Goal: Navigation & Orientation: Understand site structure

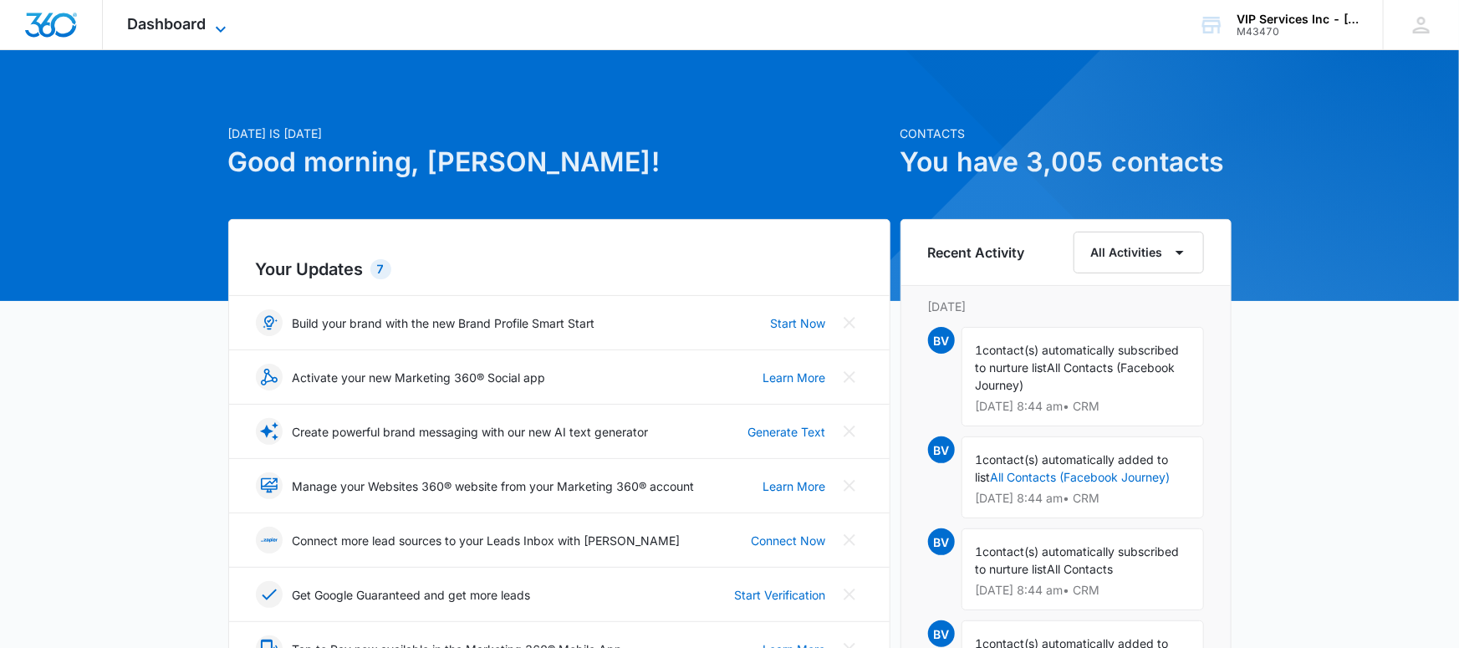
click at [227, 23] on icon at bounding box center [221, 29] width 20 height 20
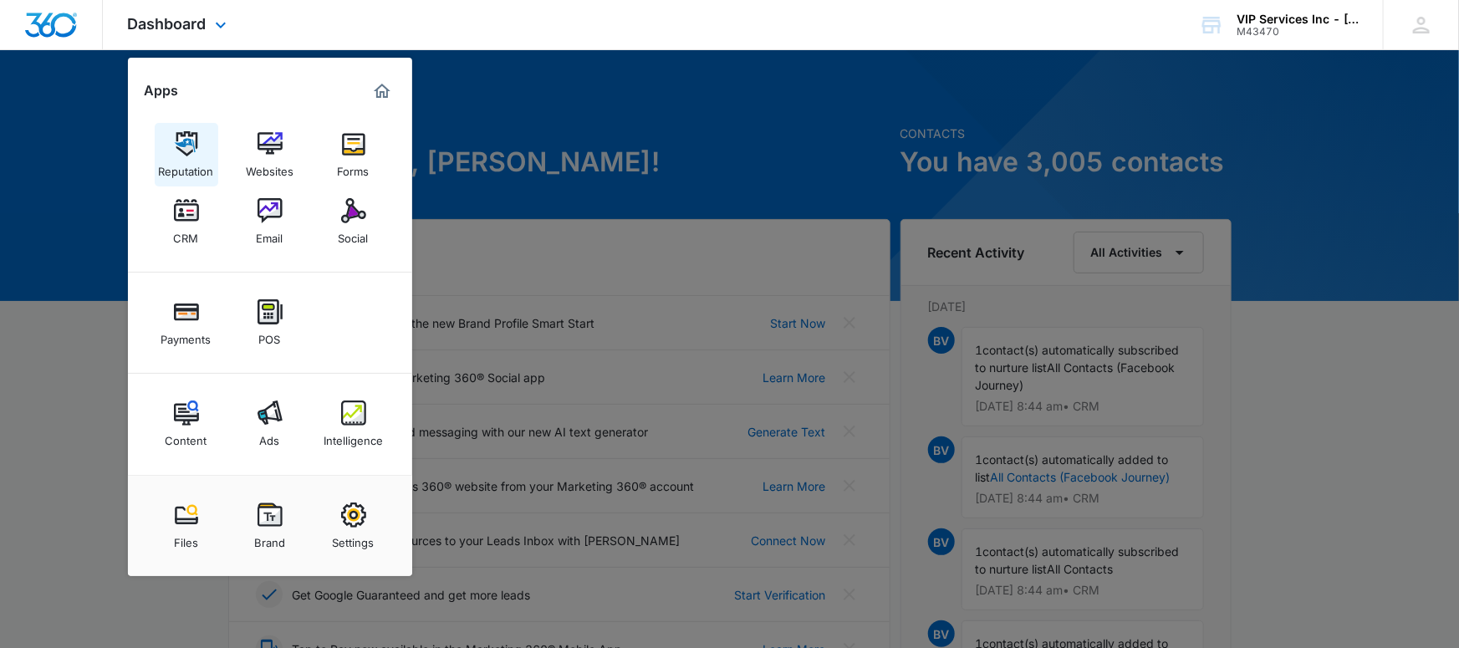
click at [181, 152] on img at bounding box center [186, 143] width 25 height 25
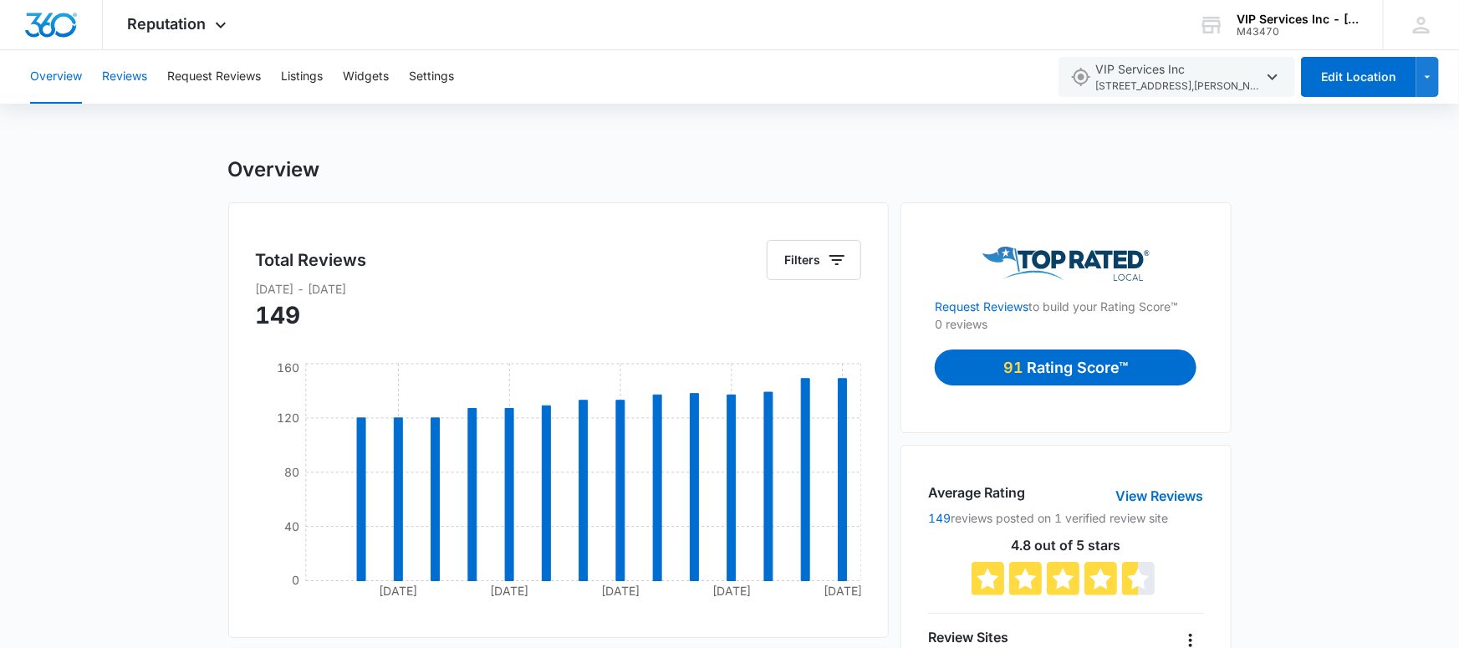
click at [110, 75] on button "Reviews" at bounding box center [124, 77] width 45 height 54
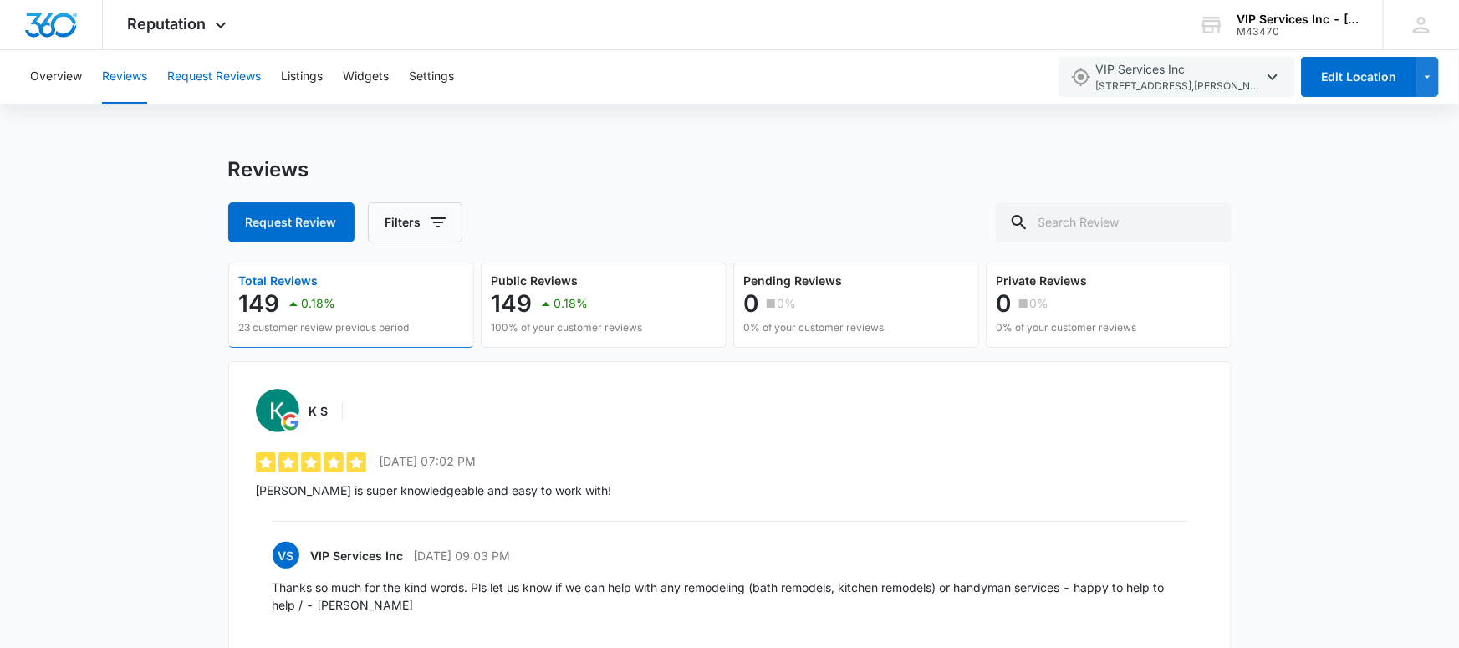
click at [243, 77] on button "Request Reviews" at bounding box center [214, 77] width 94 height 54
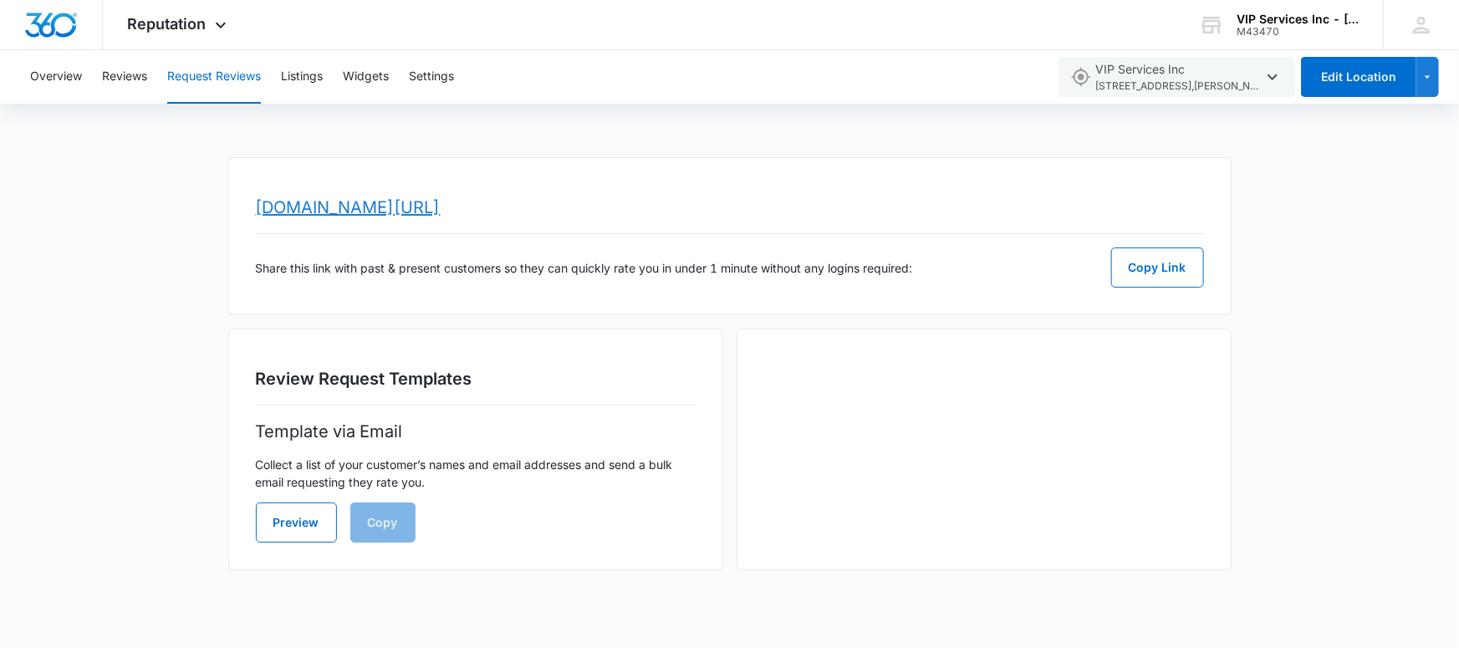
click at [441, 207] on link "www.topratedlocal.com/review/vip-services-inc2-reviews" at bounding box center [348, 207] width 185 height 20
click at [310, 79] on button "Listings" at bounding box center [302, 77] width 42 height 54
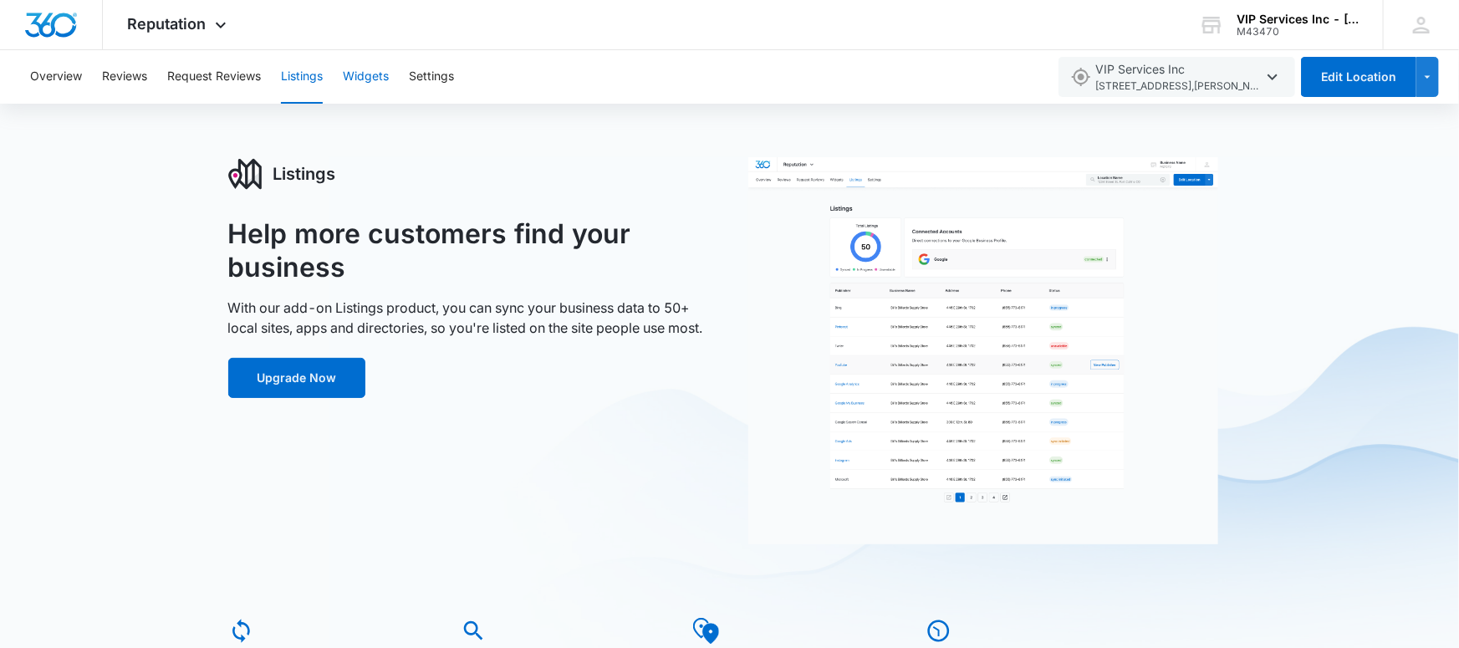
click at [361, 75] on button "Widgets" at bounding box center [366, 77] width 46 height 54
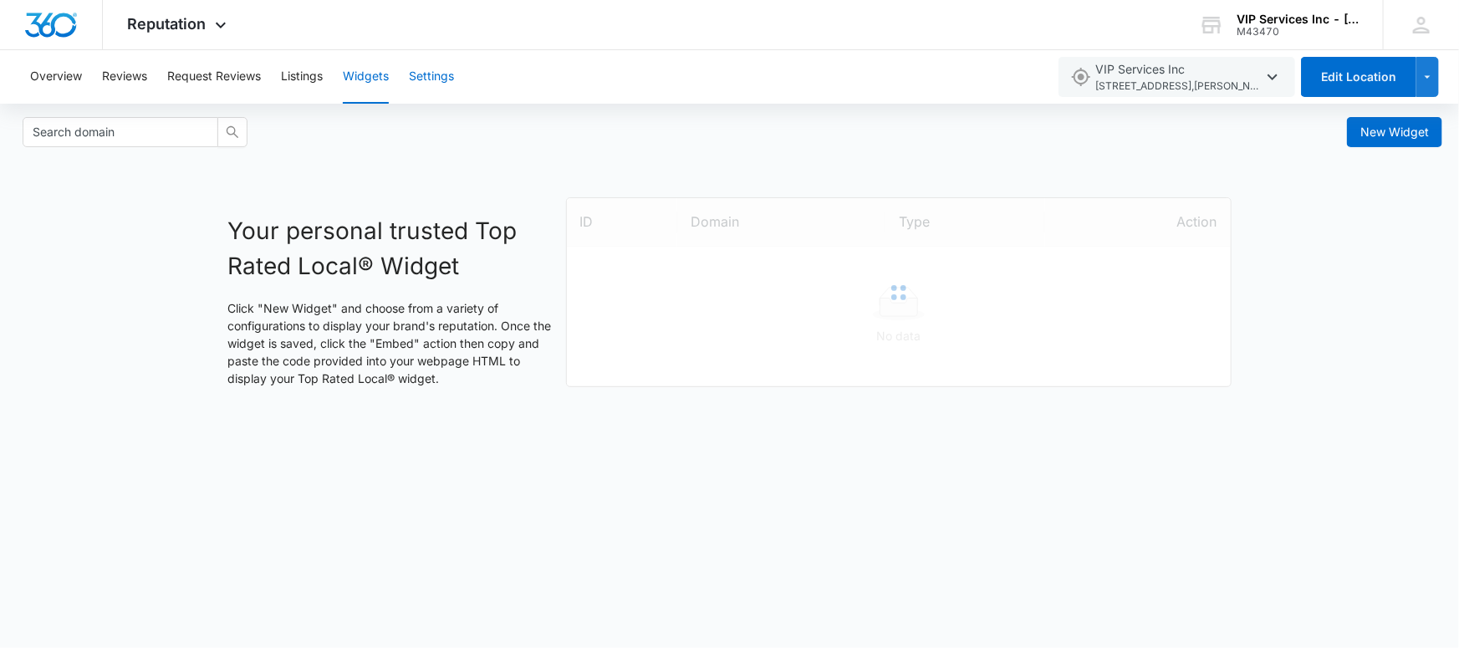
click at [421, 72] on button "Settings" at bounding box center [431, 77] width 45 height 54
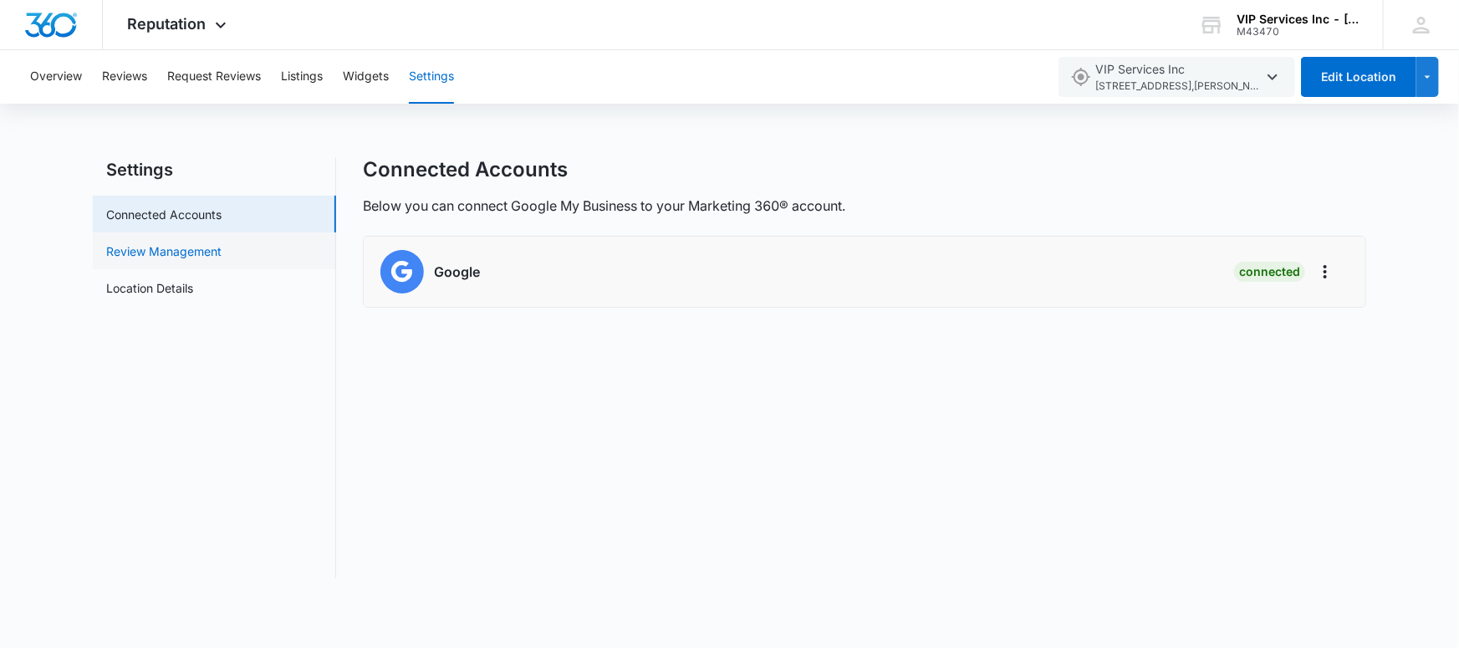
click at [197, 258] on link "Review Management" at bounding box center [163, 252] width 115 height 18
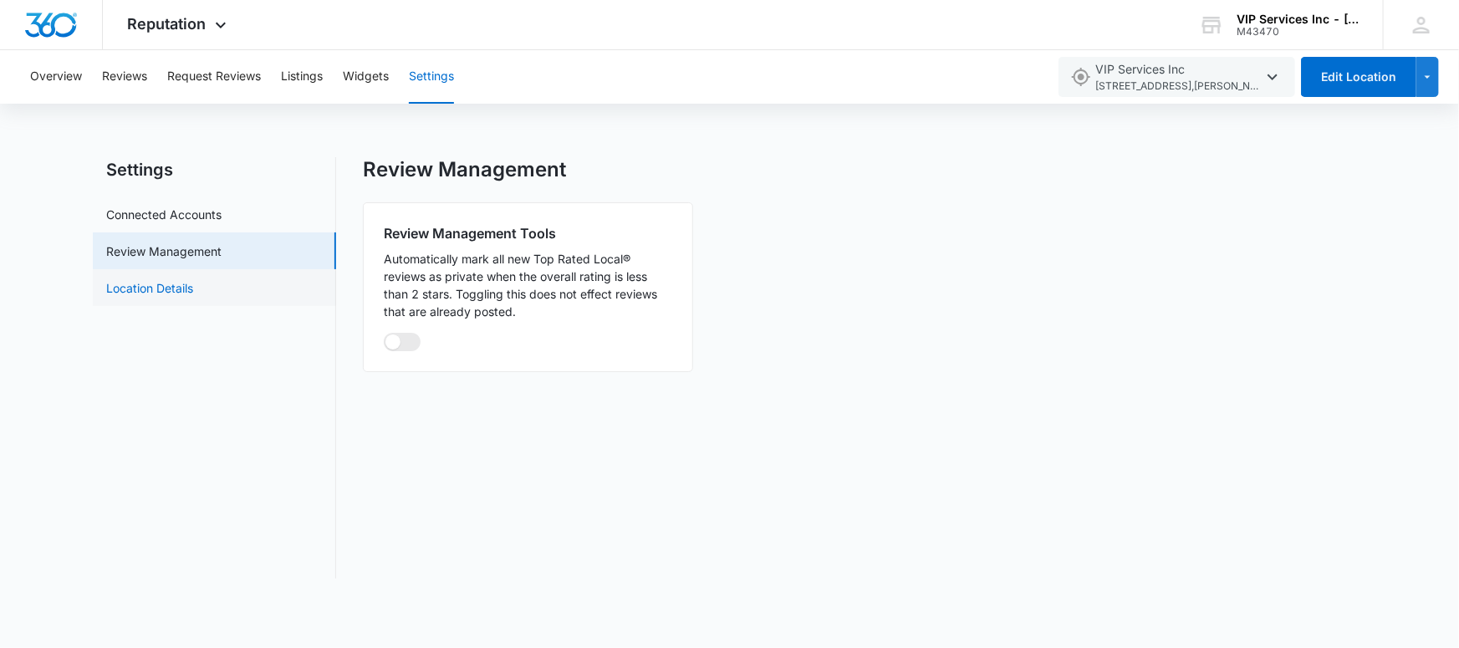
click at [192, 279] on link "Location Details" at bounding box center [149, 288] width 87 height 18
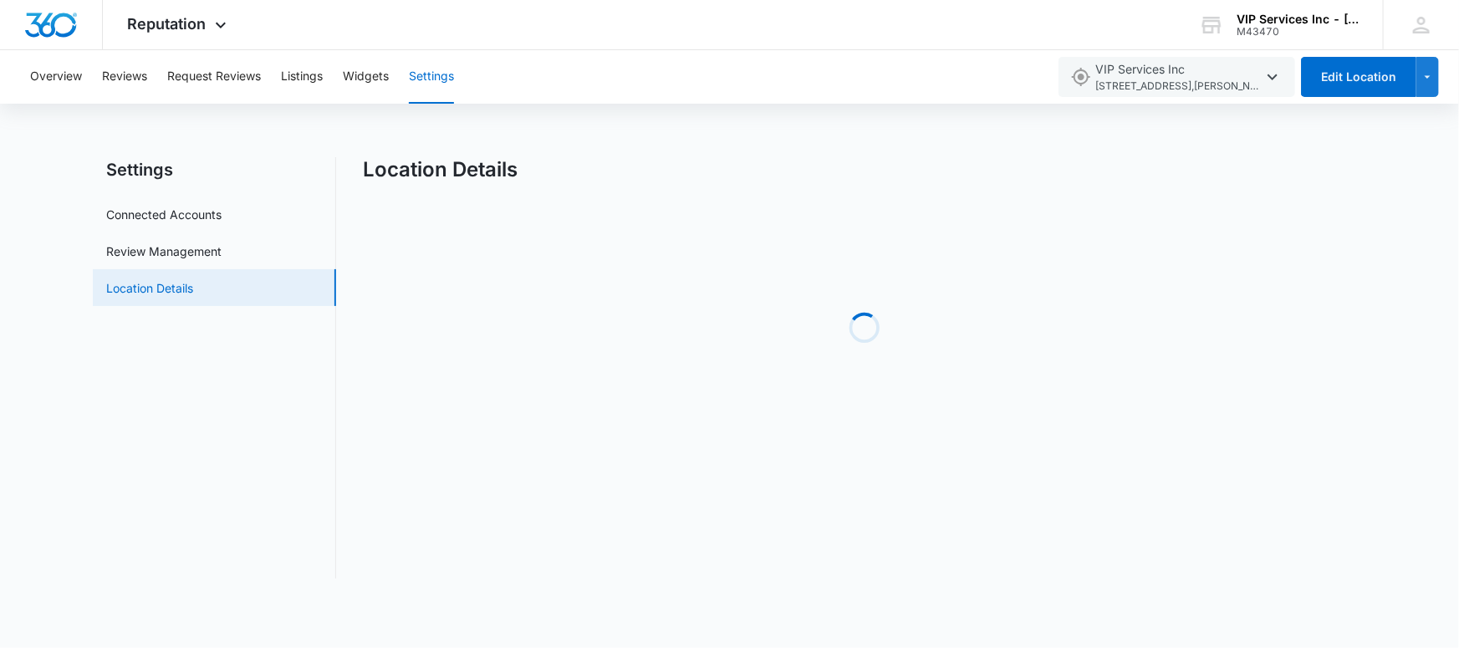
select select "Texas"
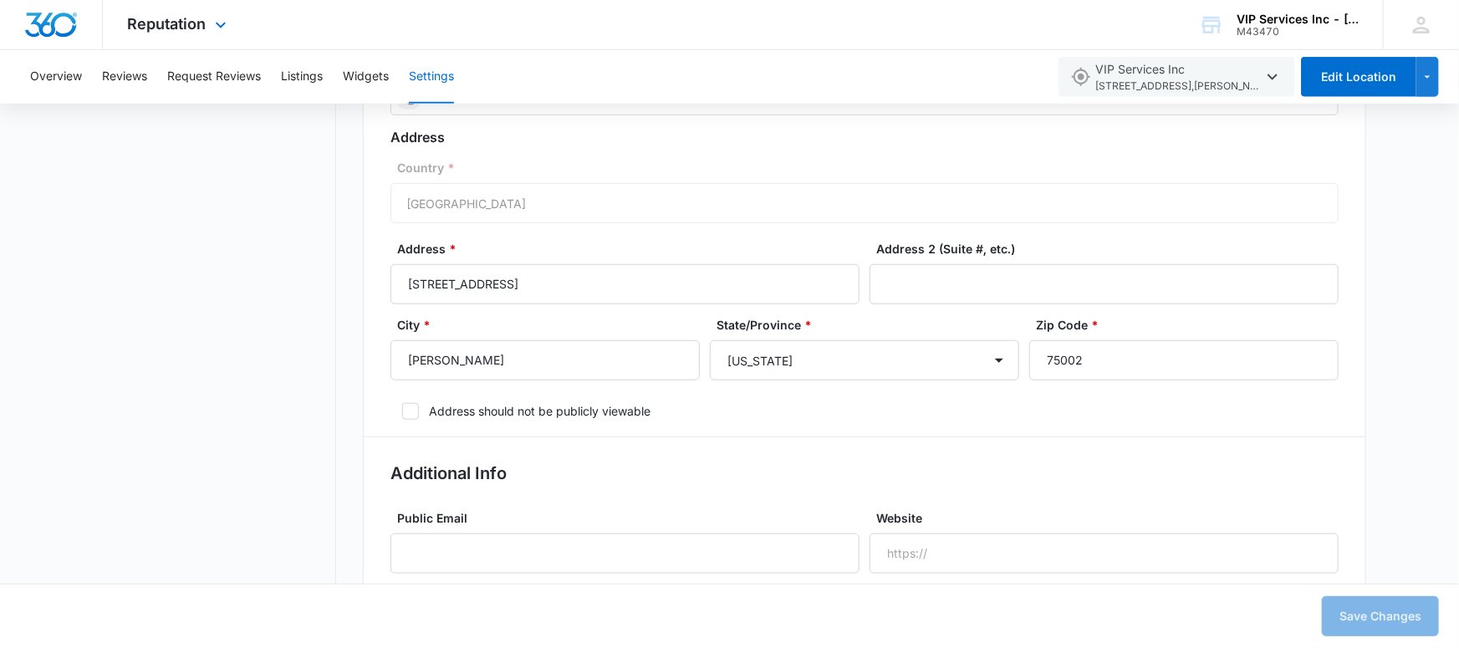
scroll to position [580, 0]
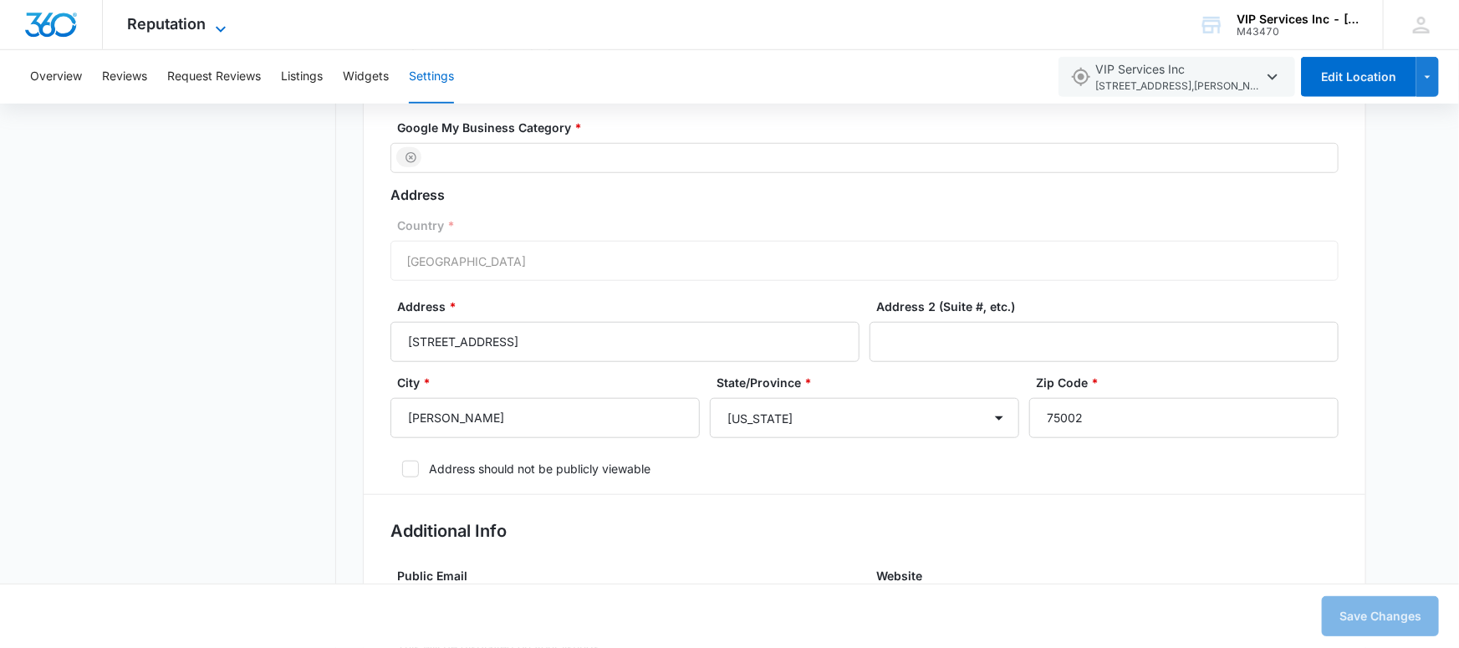
click at [195, 24] on span "Reputation" at bounding box center [167, 24] width 79 height 18
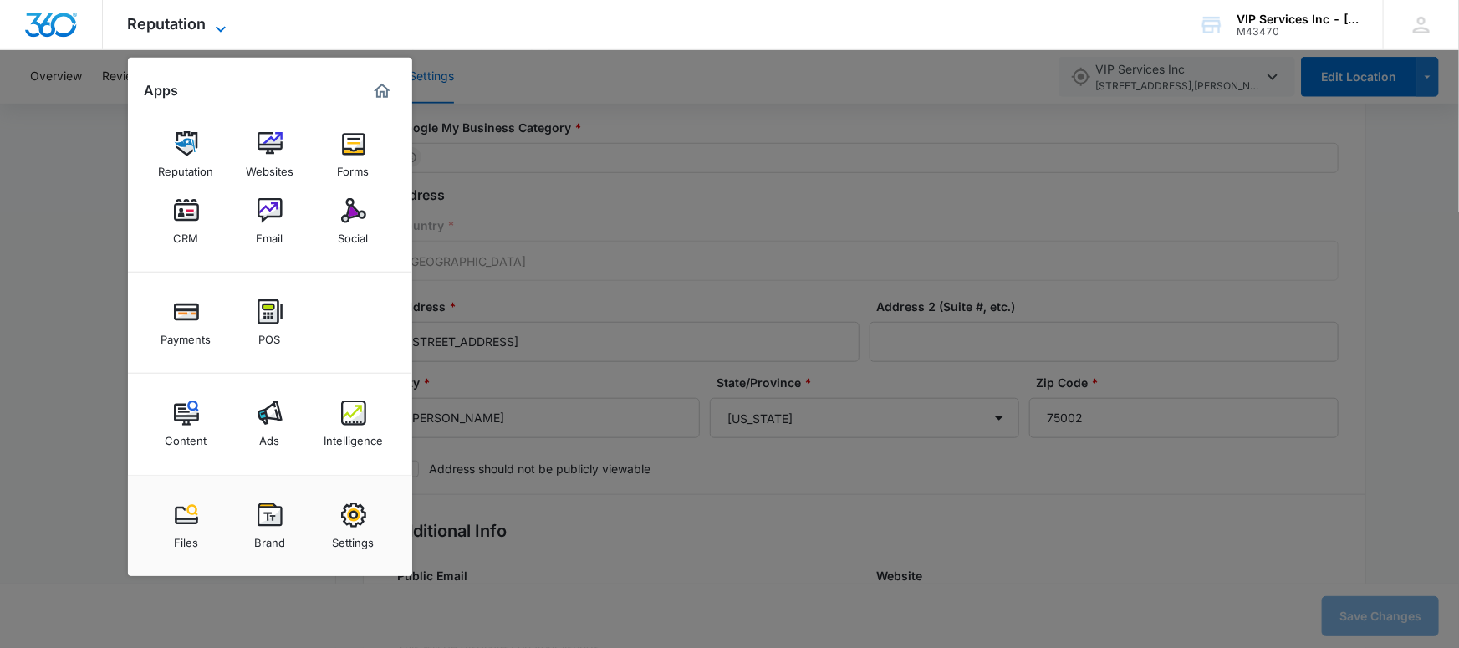
click at [195, 24] on span "Reputation" at bounding box center [167, 24] width 79 height 18
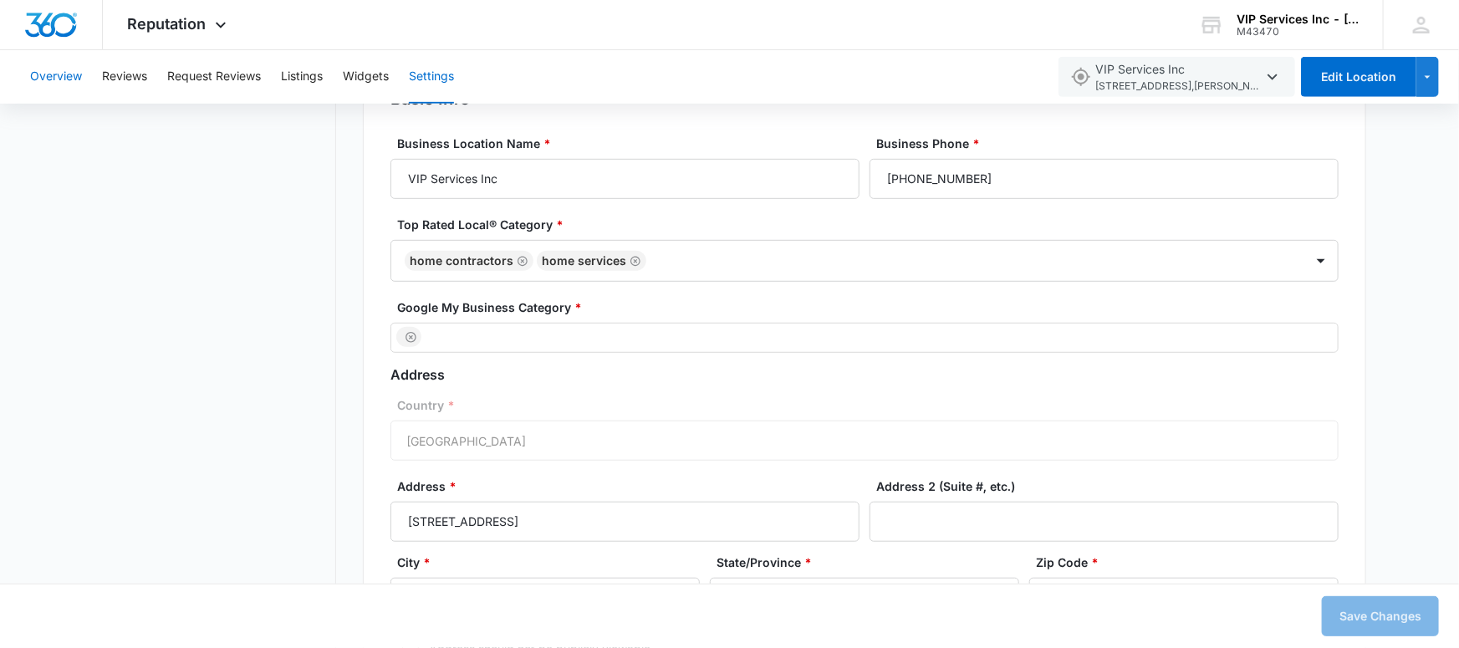
scroll to position [396, 0]
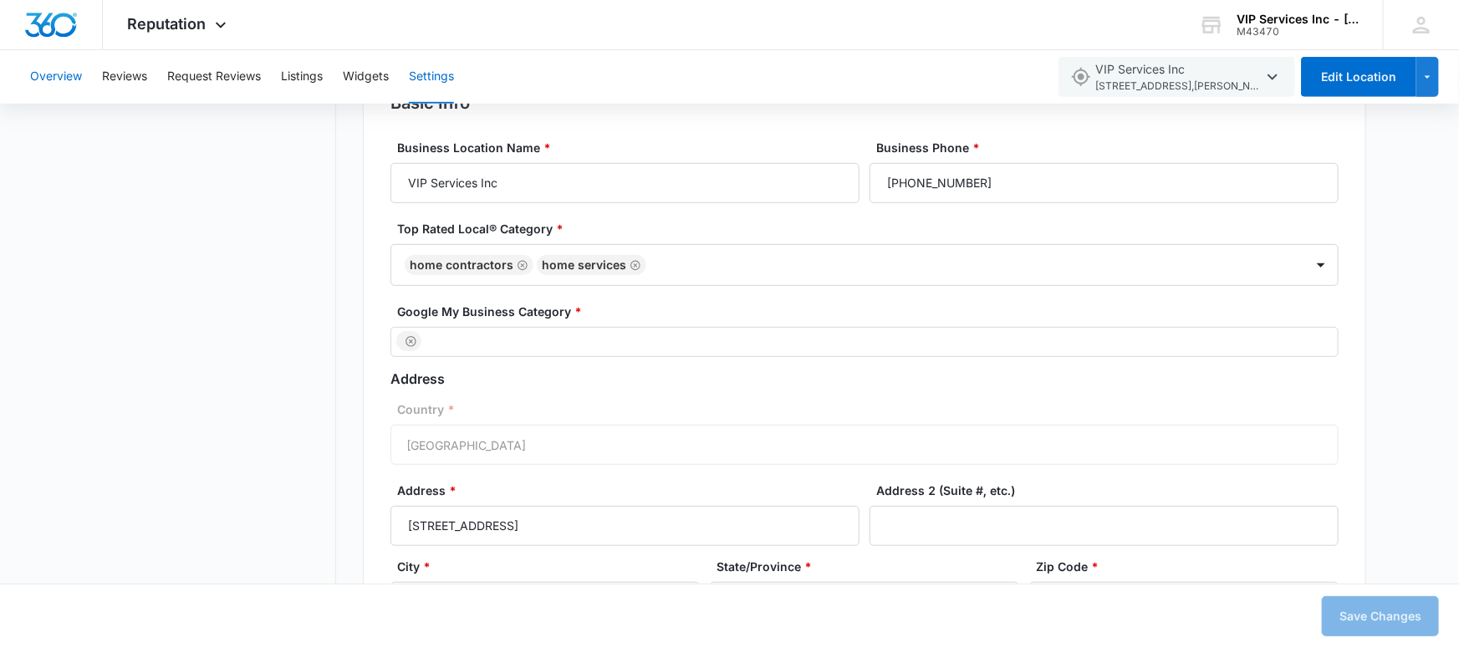
click at [73, 74] on button "Overview" at bounding box center [56, 77] width 52 height 54
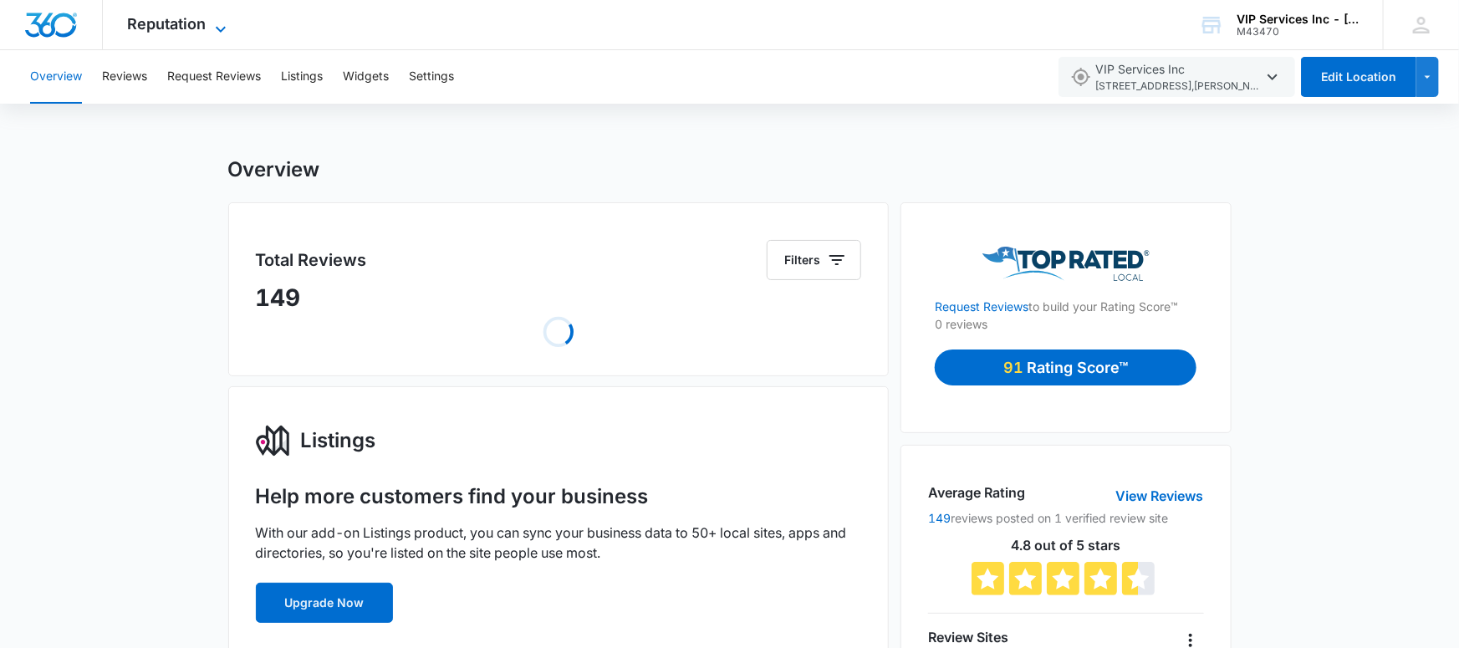
click at [222, 22] on icon at bounding box center [221, 29] width 20 height 20
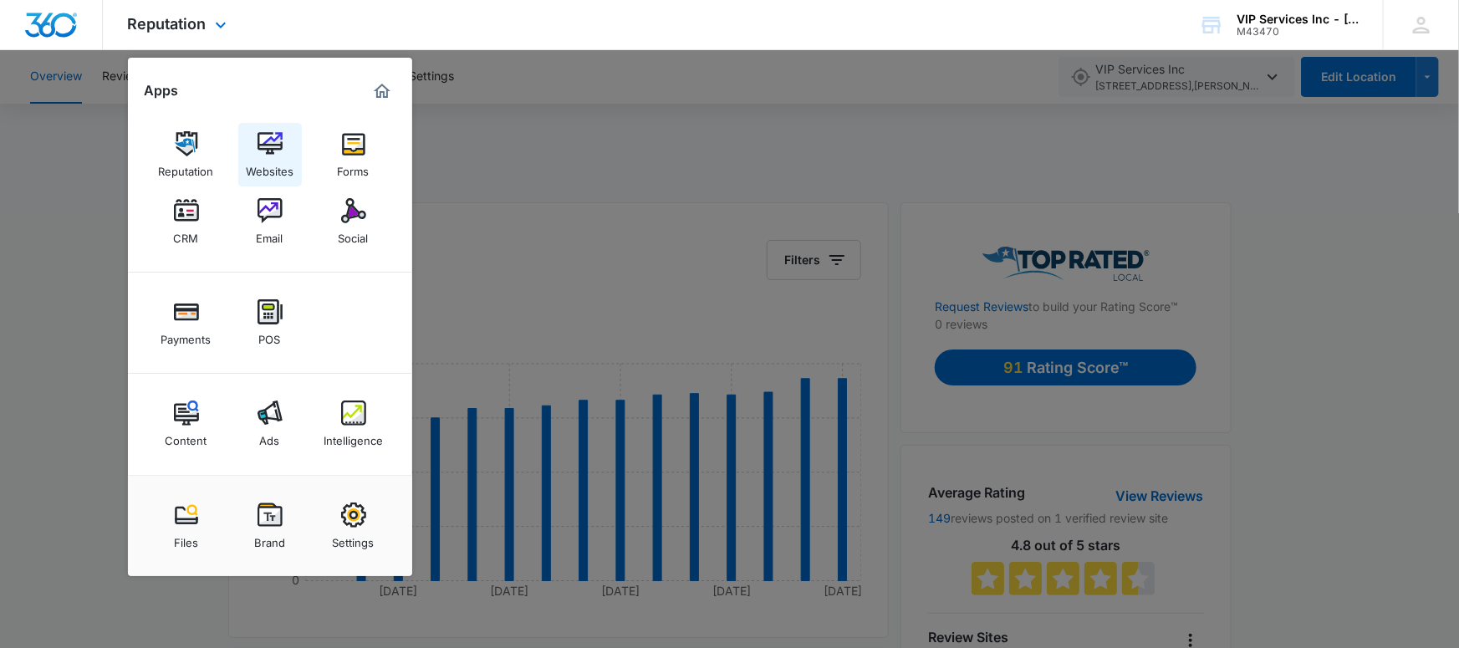
click at [259, 142] on img at bounding box center [270, 143] width 25 height 25
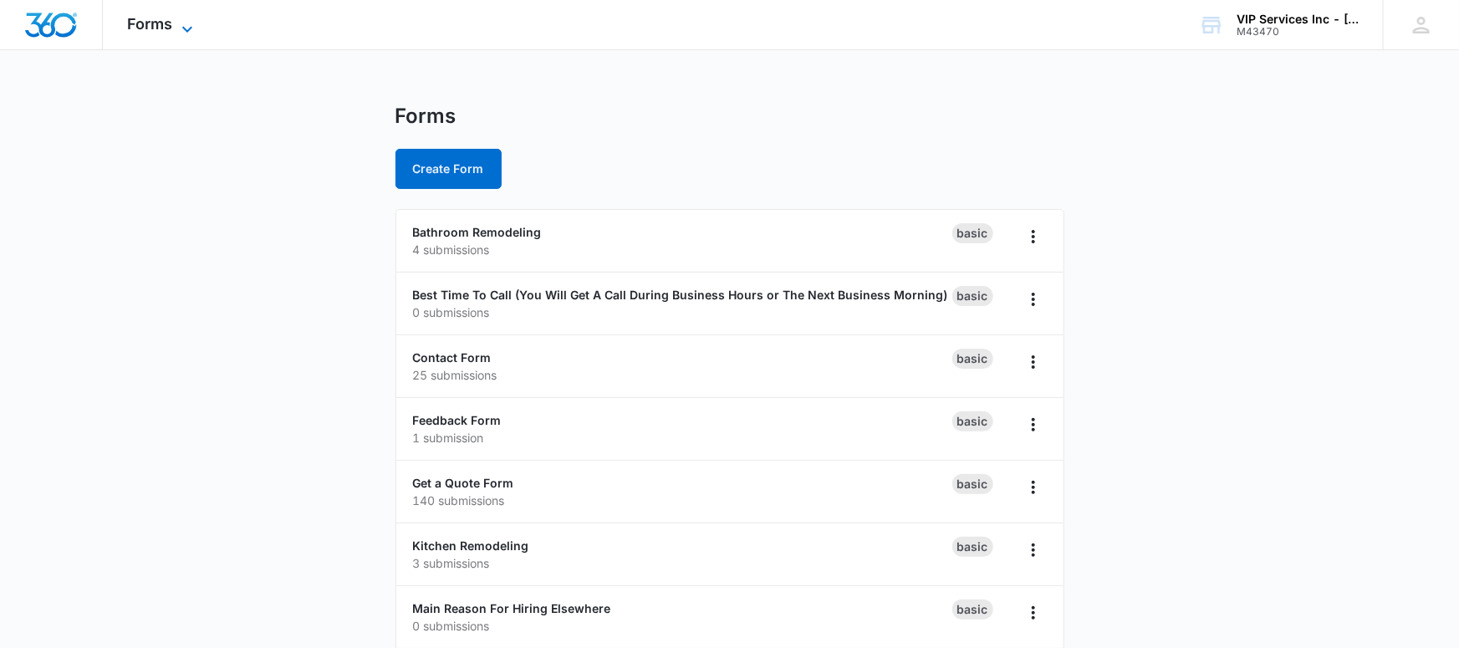
click at [181, 30] on icon at bounding box center [187, 29] width 20 height 20
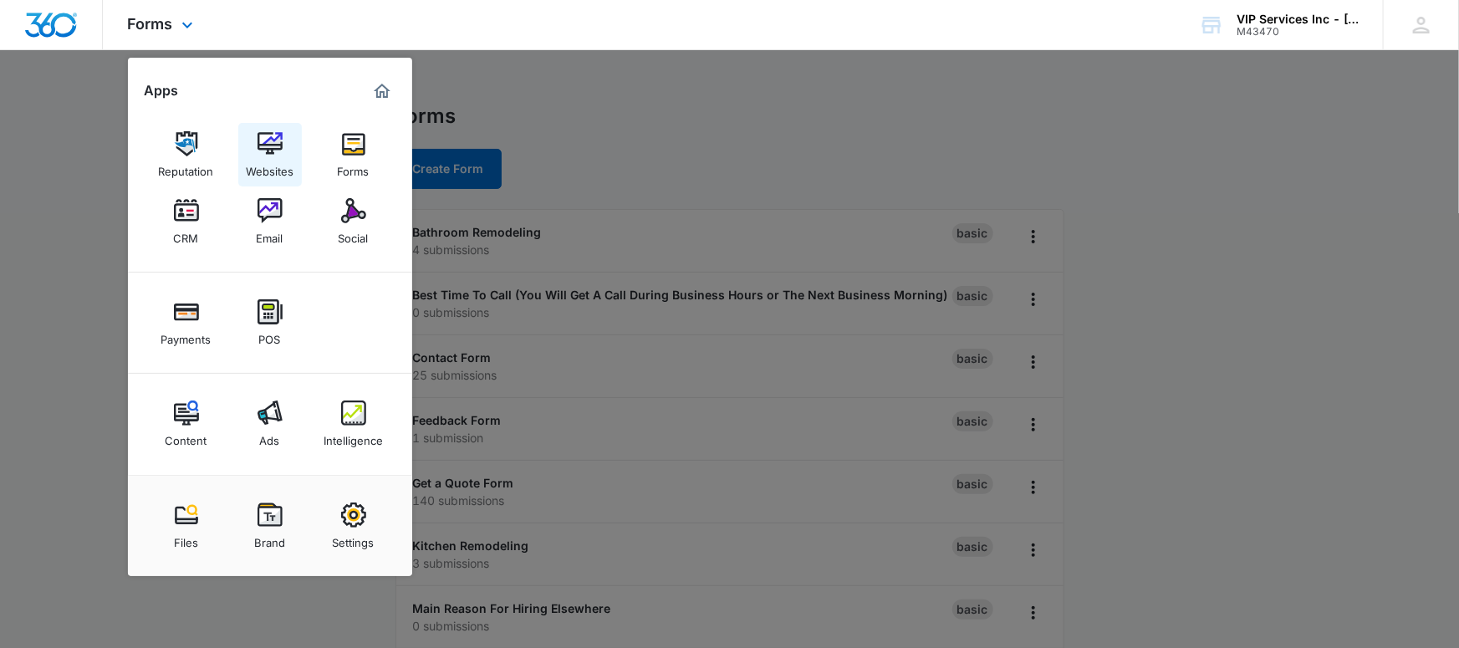
click at [297, 154] on link "Websites" at bounding box center [270, 155] width 64 height 64
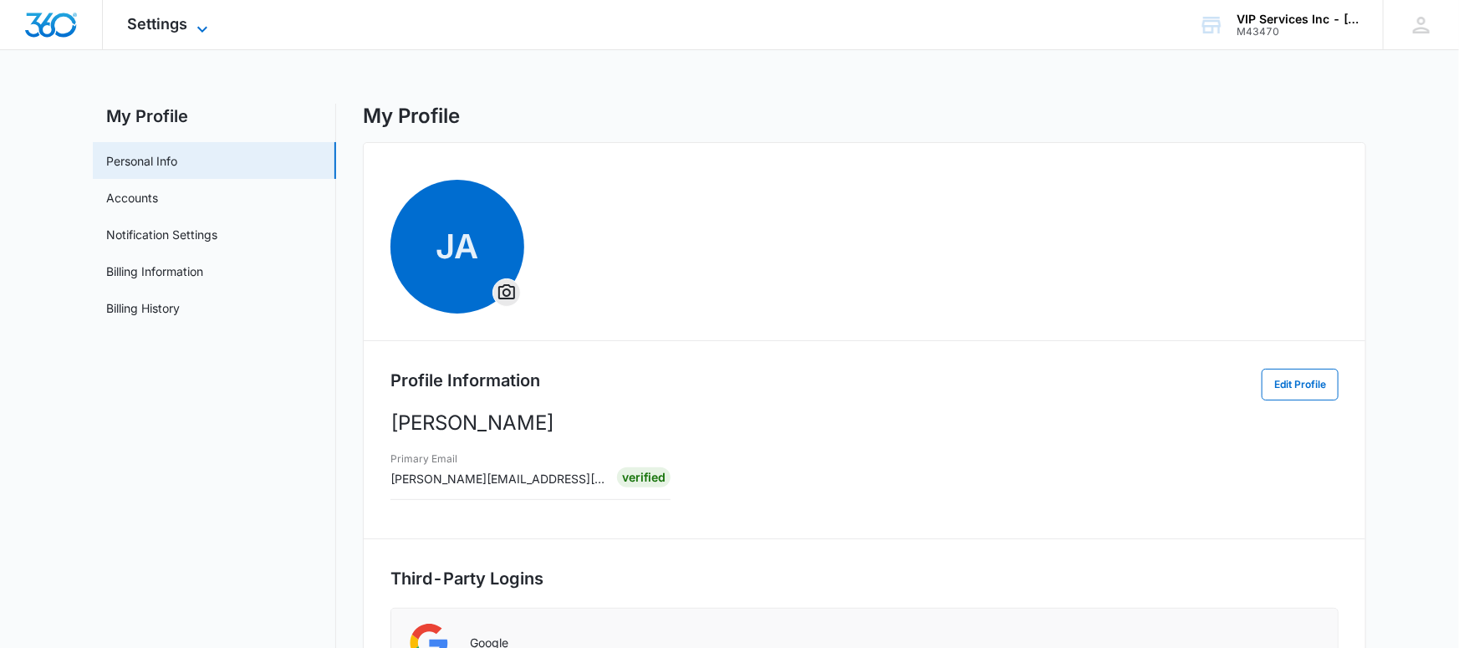
click at [197, 24] on icon at bounding box center [202, 29] width 20 height 20
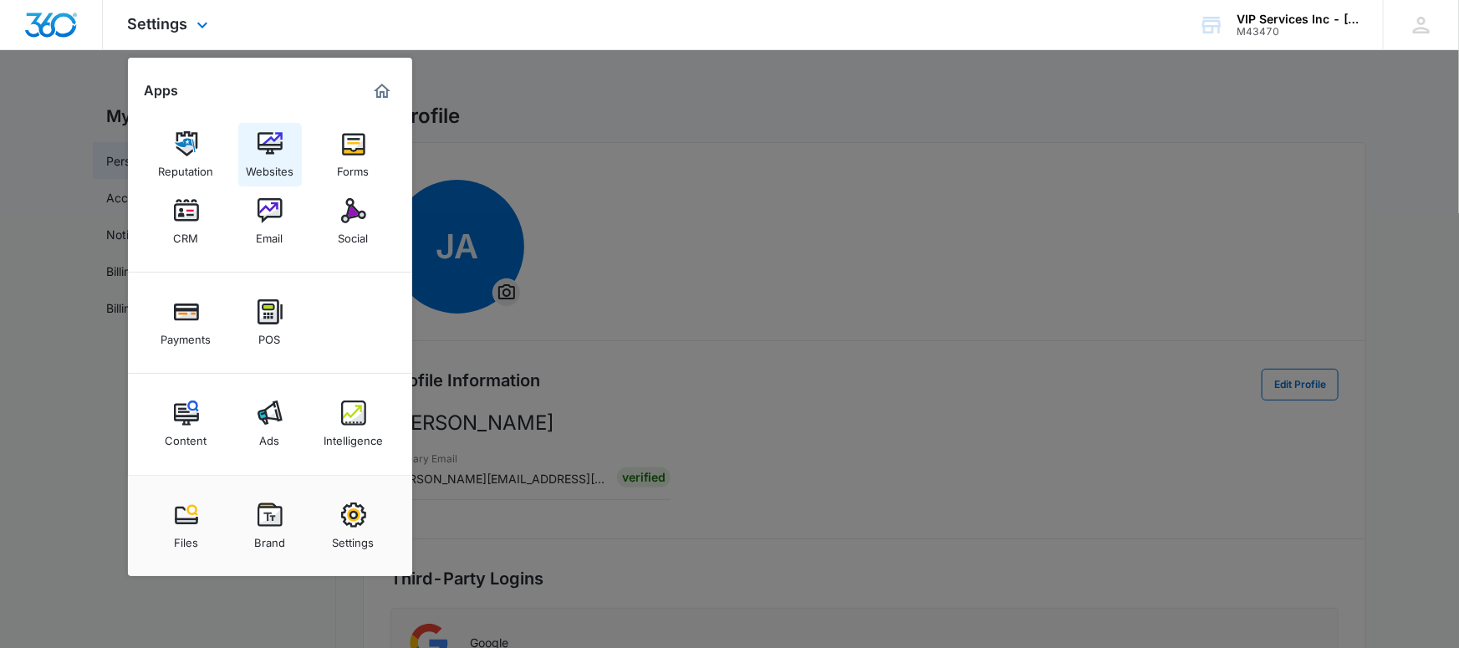
click at [265, 164] on div "Websites" at bounding box center [270, 167] width 48 height 22
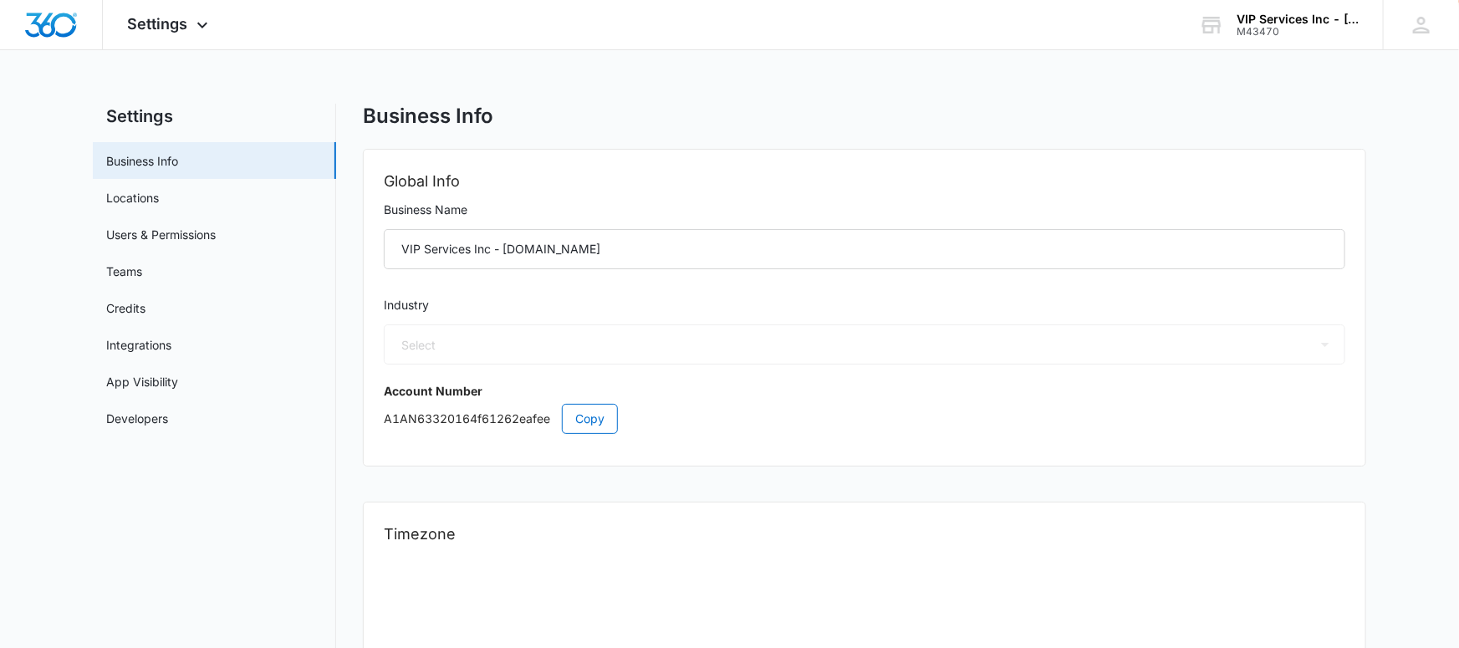
select select "4"
select select "US"
select select "America/Chicago"
click at [171, 340] on link "Integrations" at bounding box center [138, 345] width 65 height 18
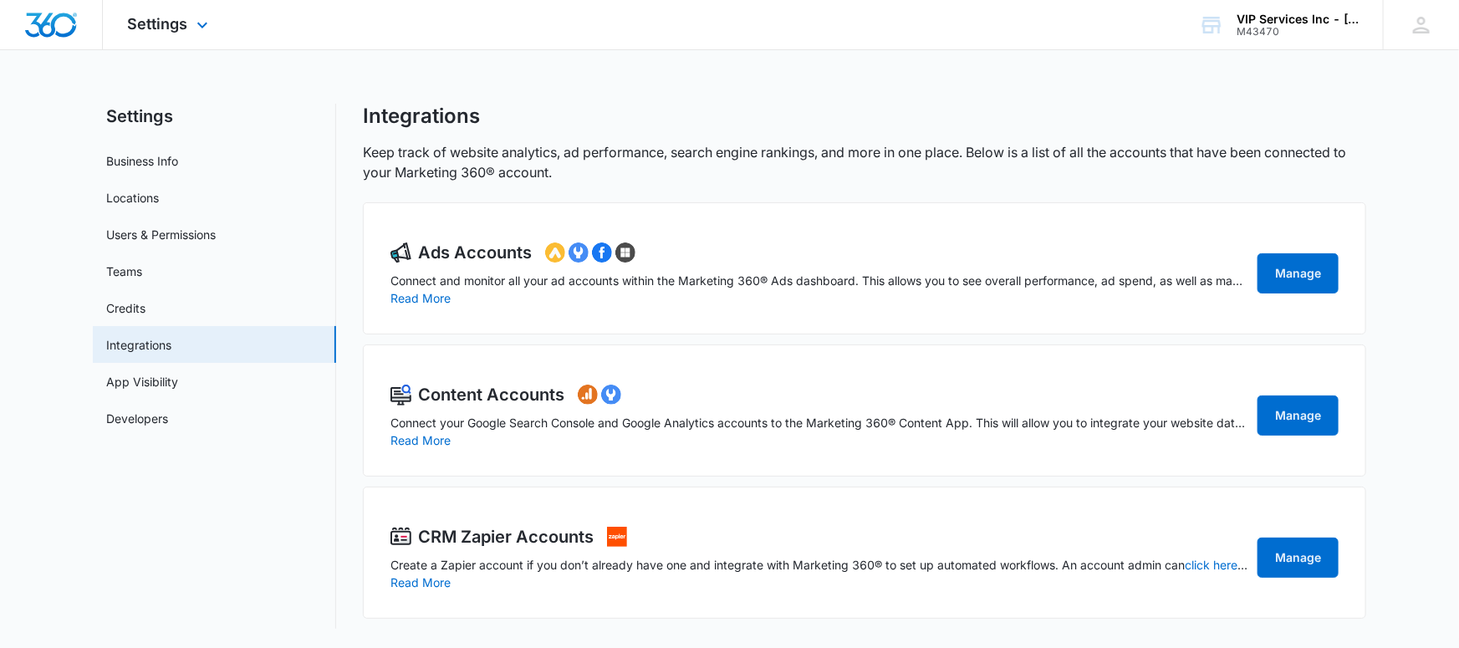
click at [190, 29] on div "Settings Apps Reputation Websites Forms CRM Email Social Payments POS Content A…" at bounding box center [170, 24] width 135 height 49
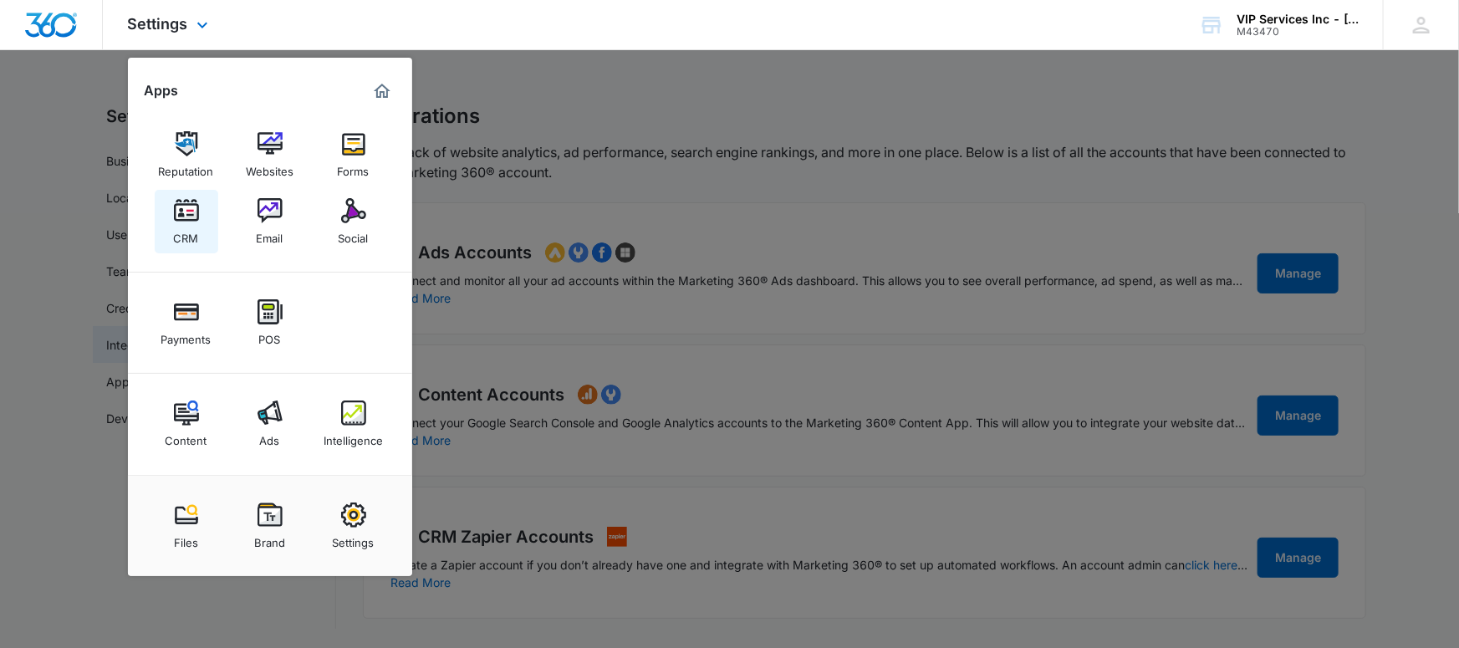
click at [200, 215] on link "CRM" at bounding box center [187, 222] width 64 height 64
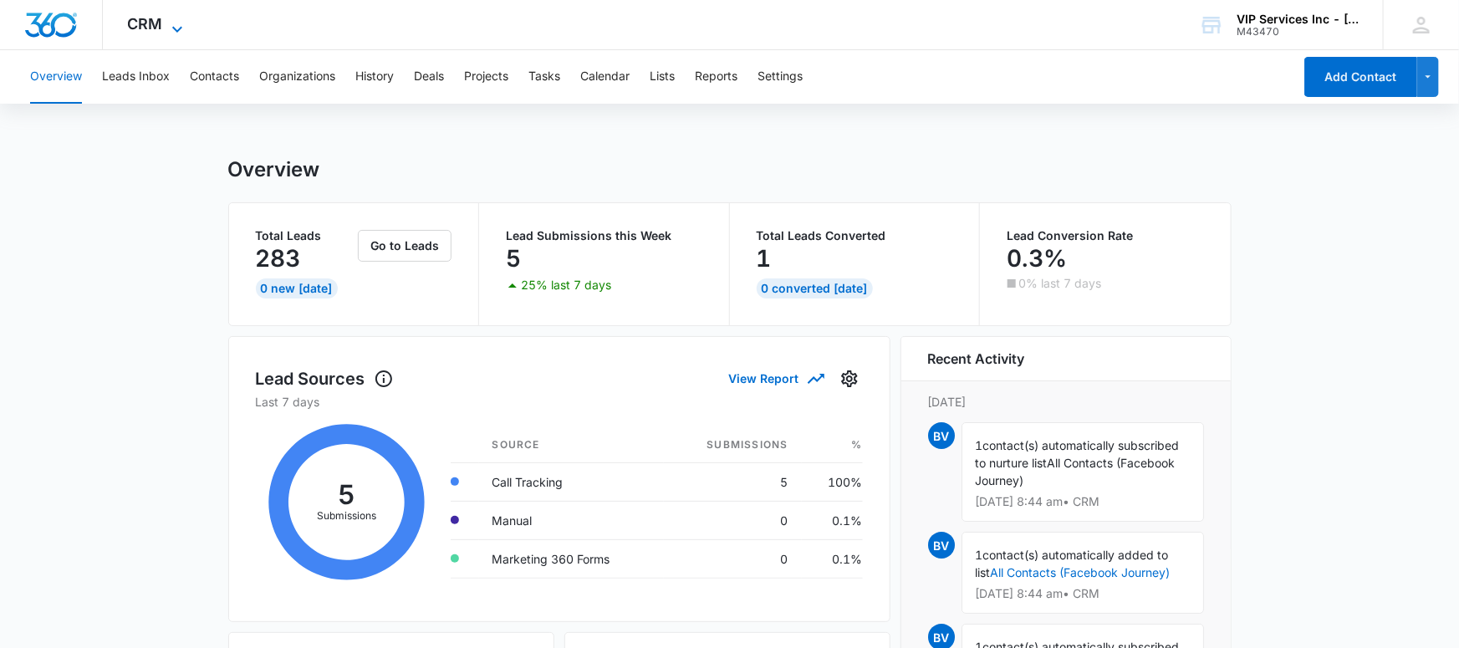
click at [182, 28] on icon at bounding box center [177, 29] width 20 height 20
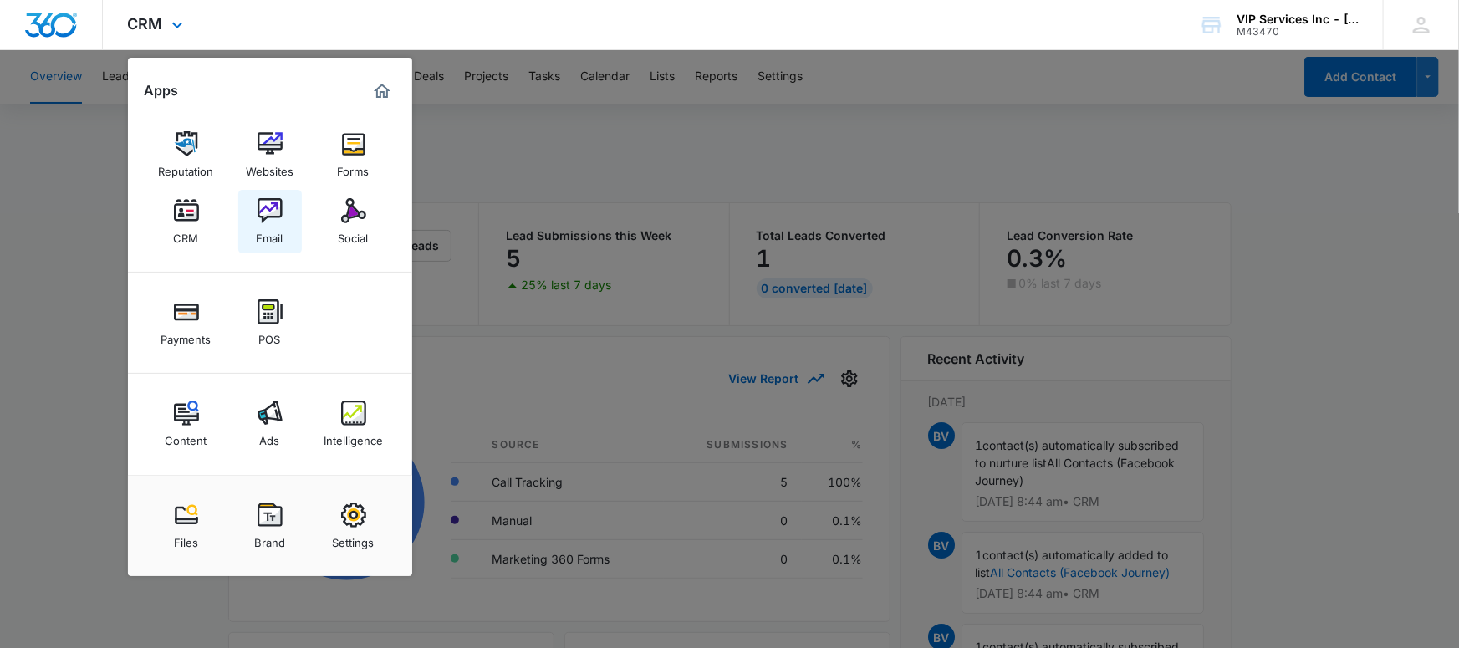
click at [255, 215] on link "Email" at bounding box center [270, 222] width 64 height 64
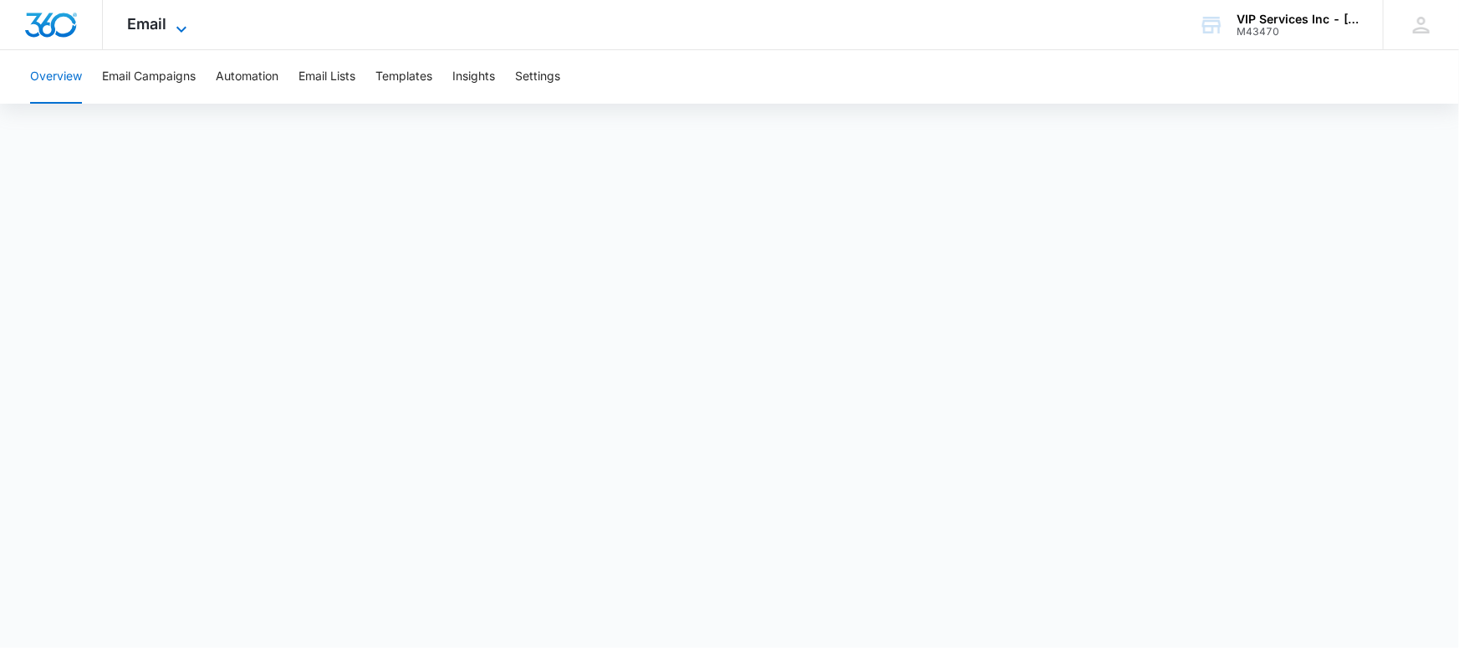
click at [183, 33] on icon at bounding box center [181, 29] width 20 height 20
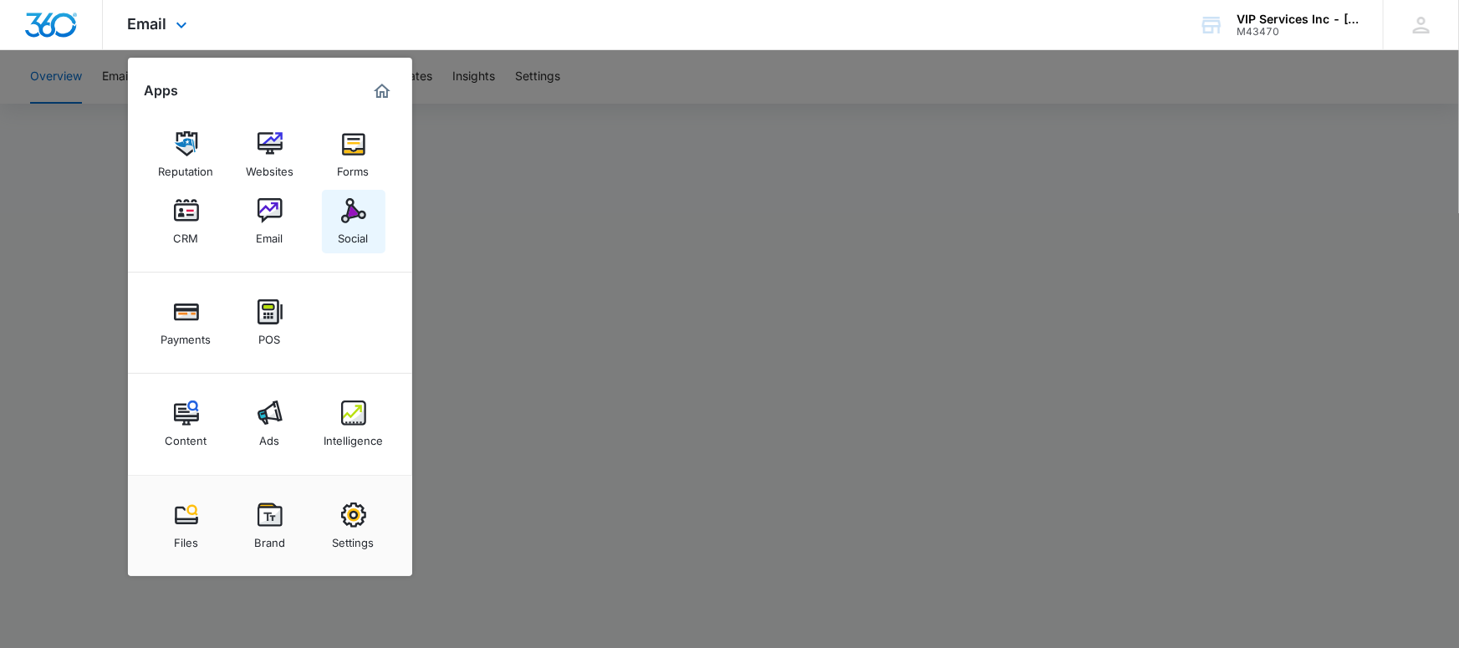
click at [341, 212] on img at bounding box center [353, 210] width 25 height 25
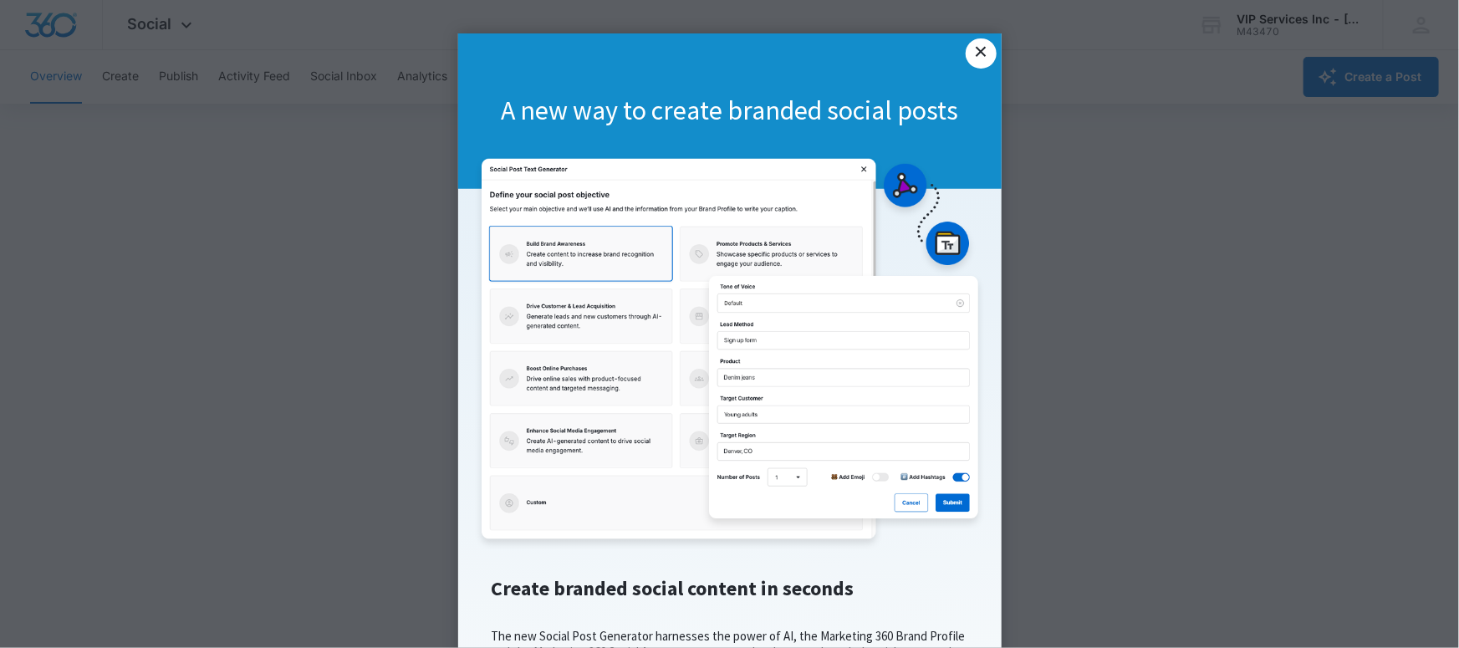
click at [978, 62] on link "×" at bounding box center [981, 53] width 30 height 30
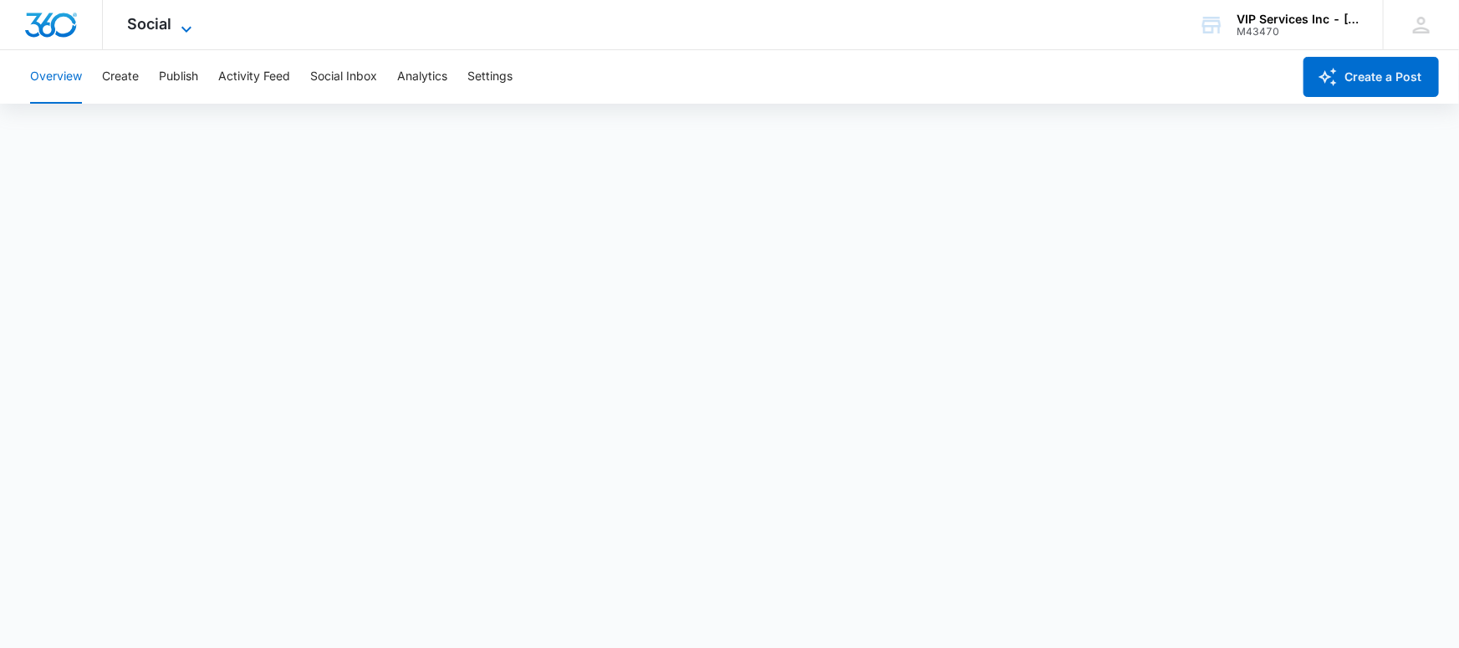
click at [181, 31] on icon at bounding box center [186, 29] width 20 height 20
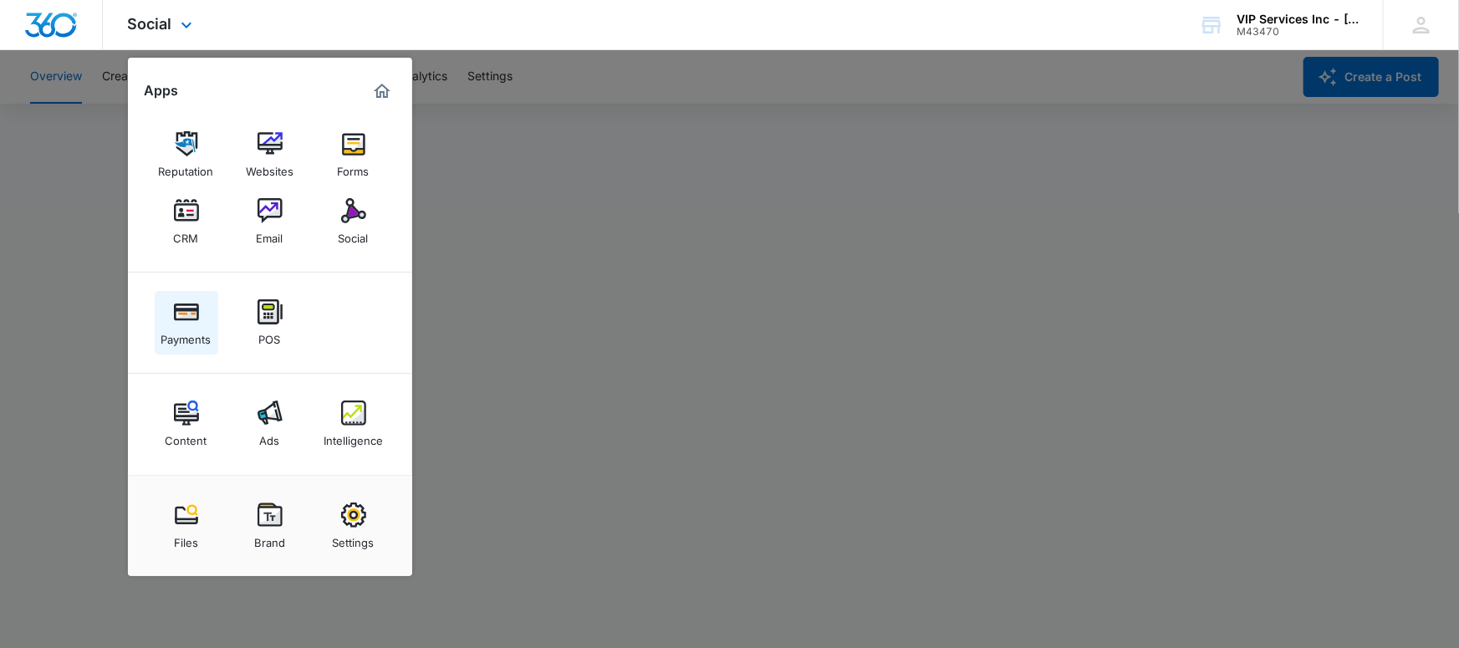
click at [202, 330] on div "Payments" at bounding box center [186, 335] width 50 height 22
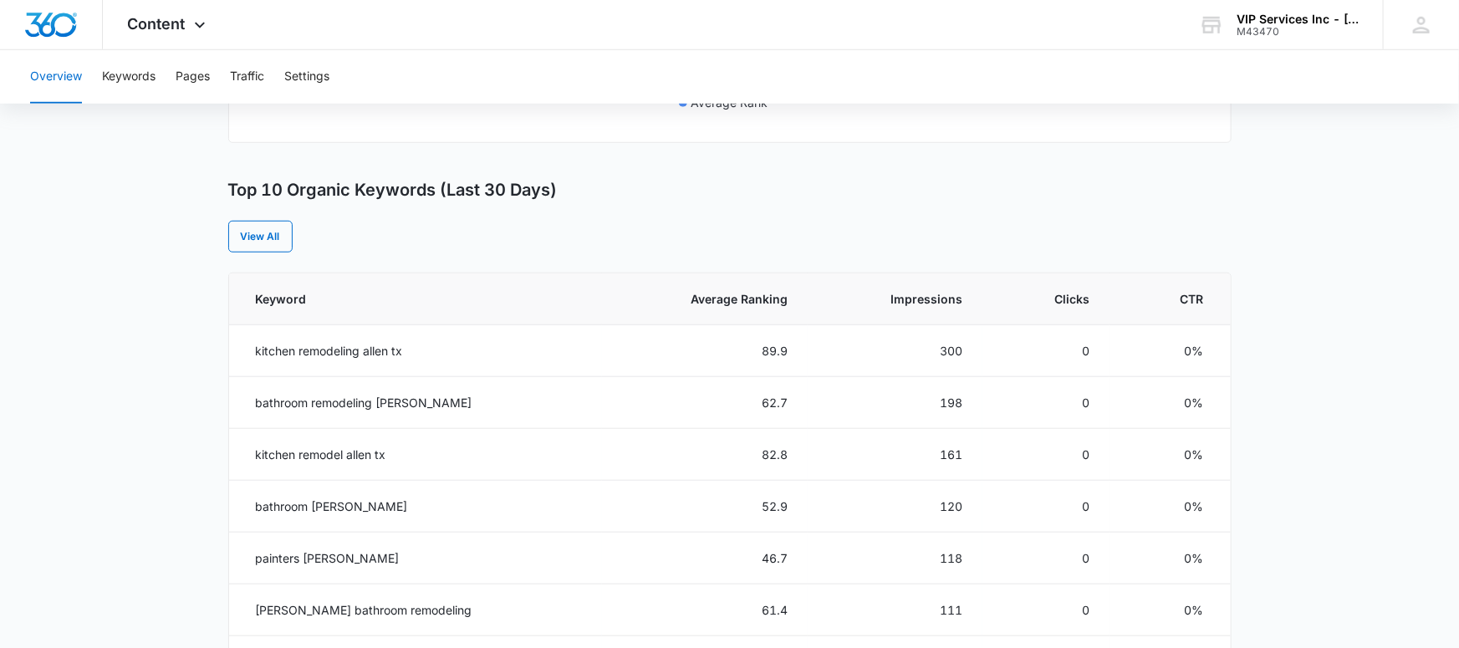
scroll to position [594, 0]
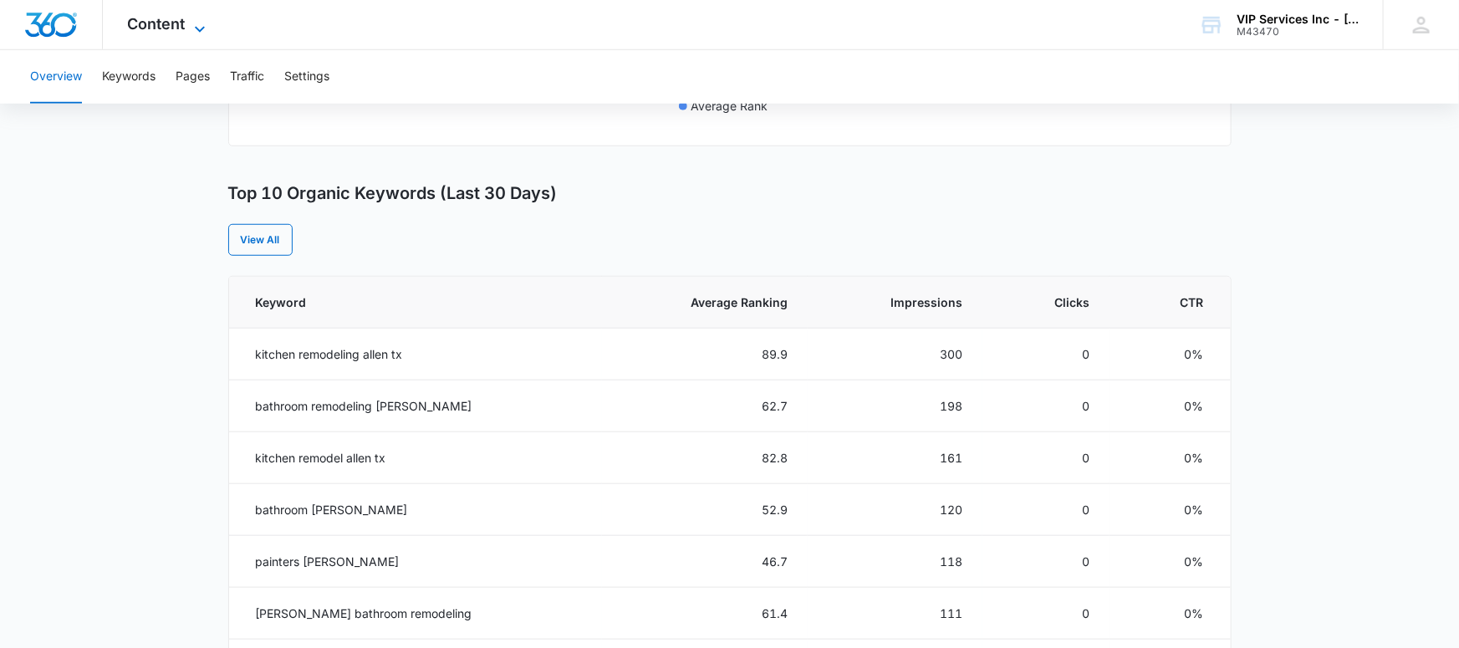
click at [201, 23] on icon at bounding box center [200, 29] width 20 height 20
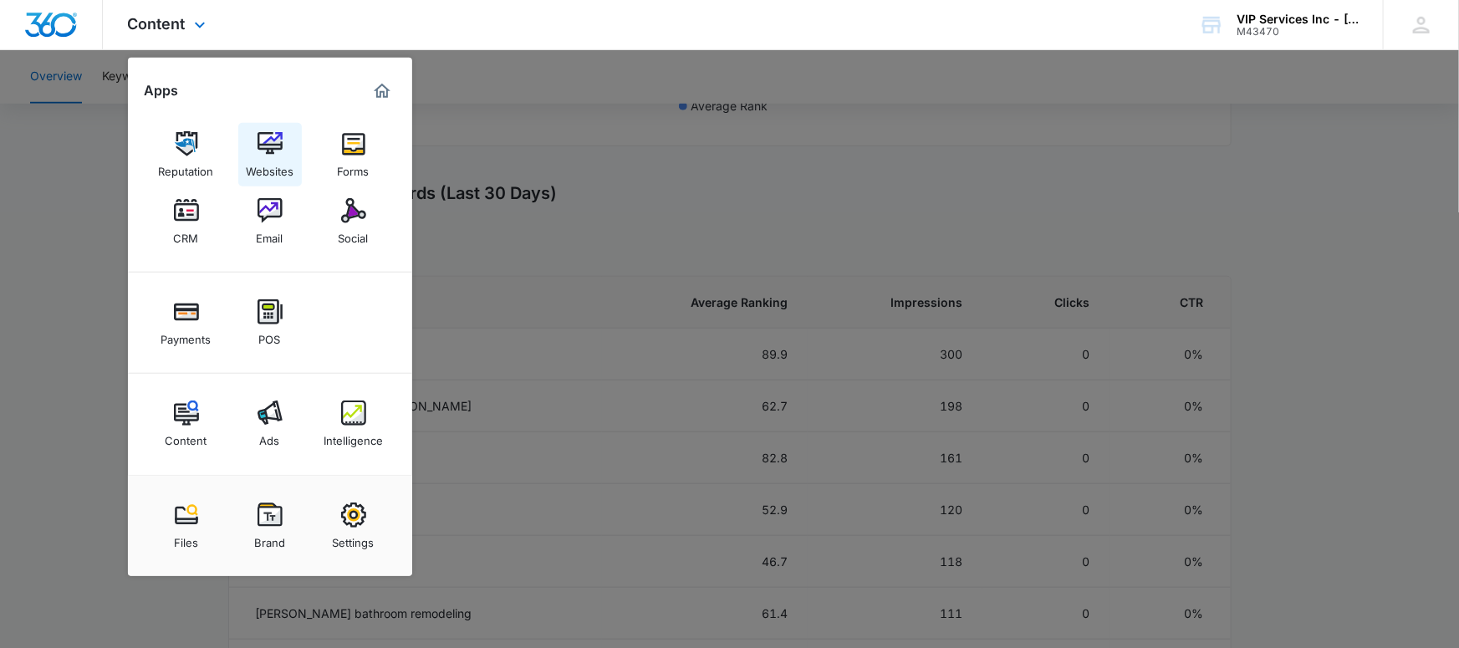
click at [264, 156] on img at bounding box center [270, 143] width 25 height 25
